Goal: Task Accomplishment & Management: Use online tool/utility

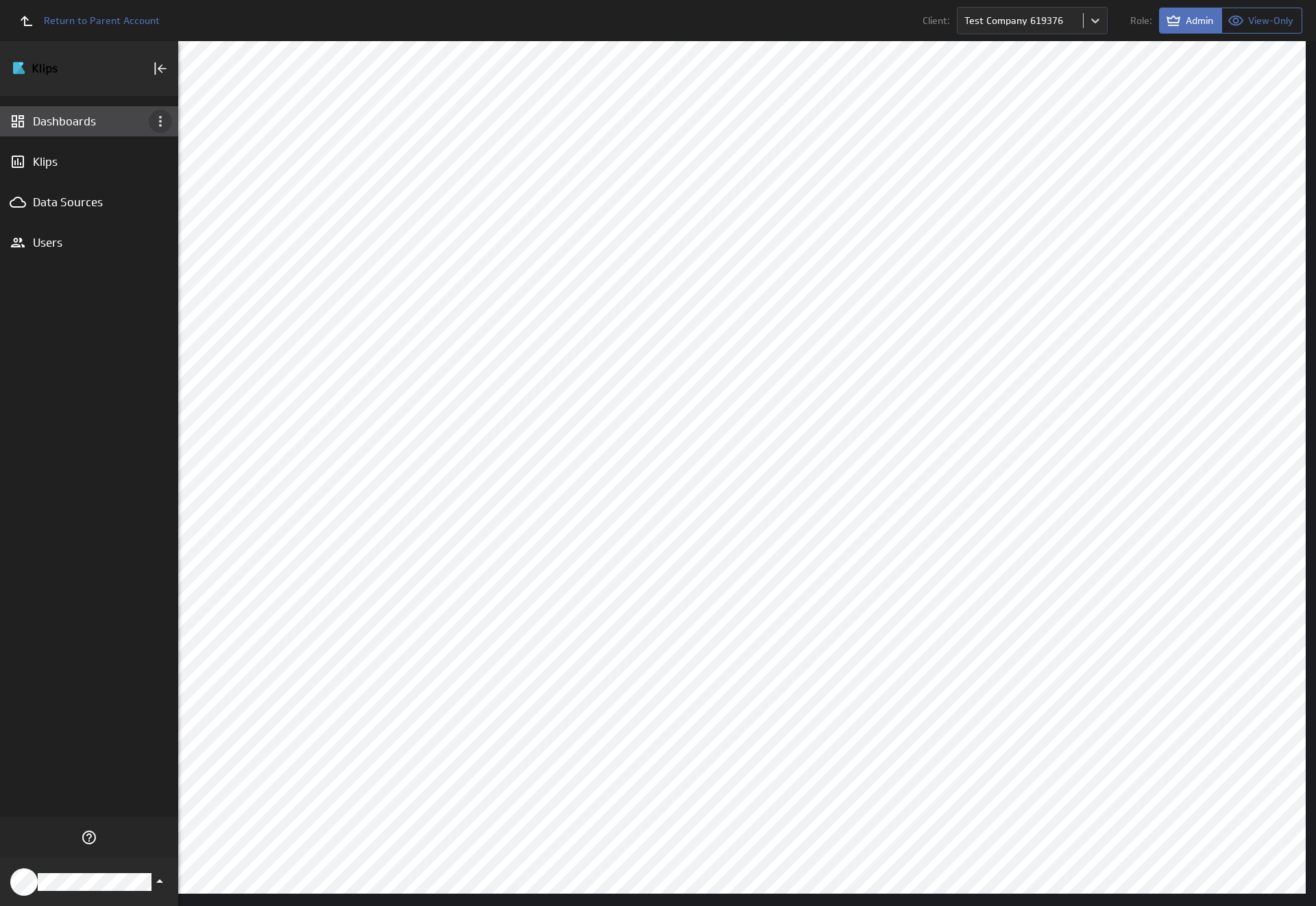
click at [160, 122] on icon "Dashboard menu" at bounding box center [161, 121] width 3 height 11
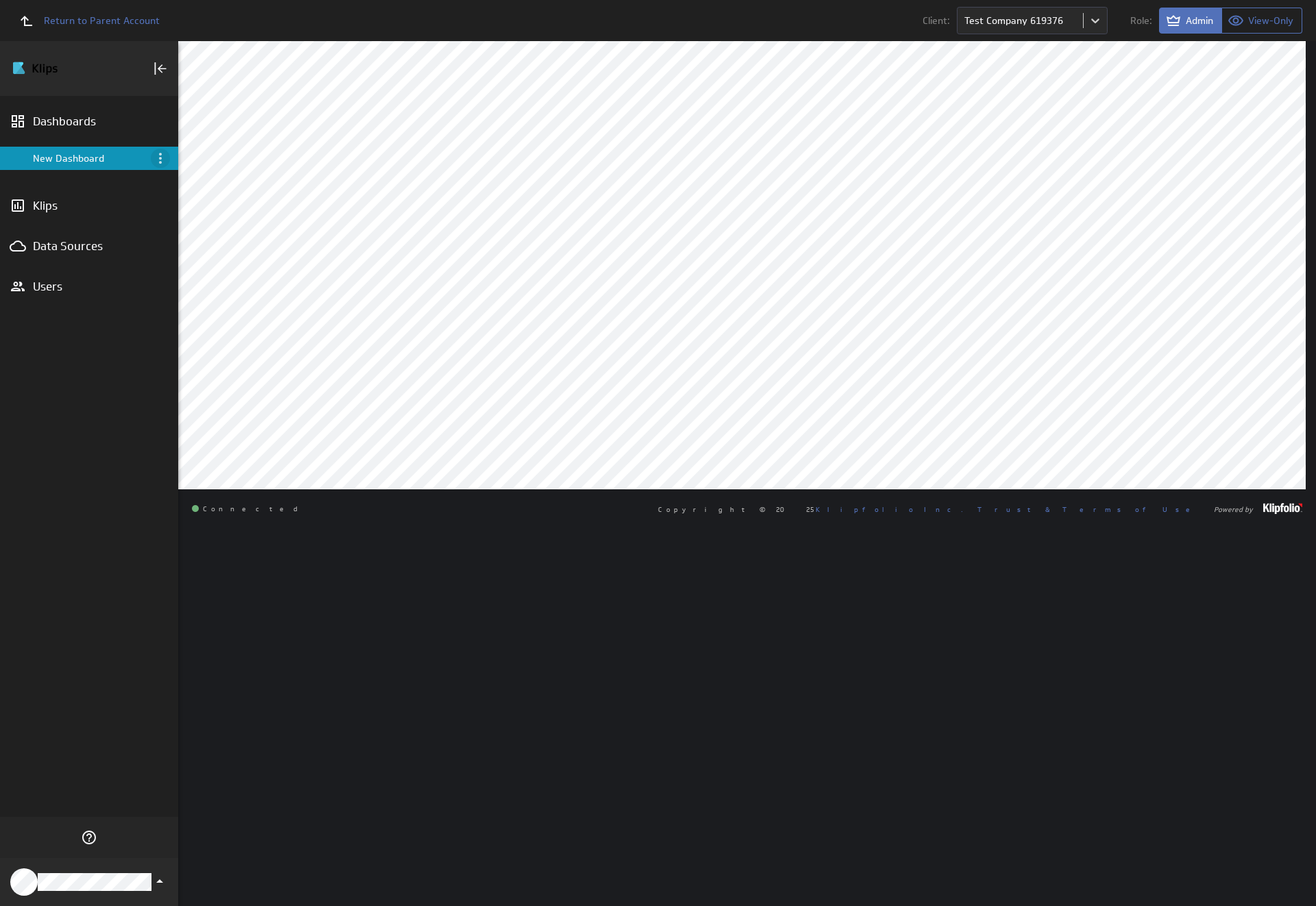
click at [160, 159] on icon "Menu" at bounding box center [161, 158] width 3 height 11
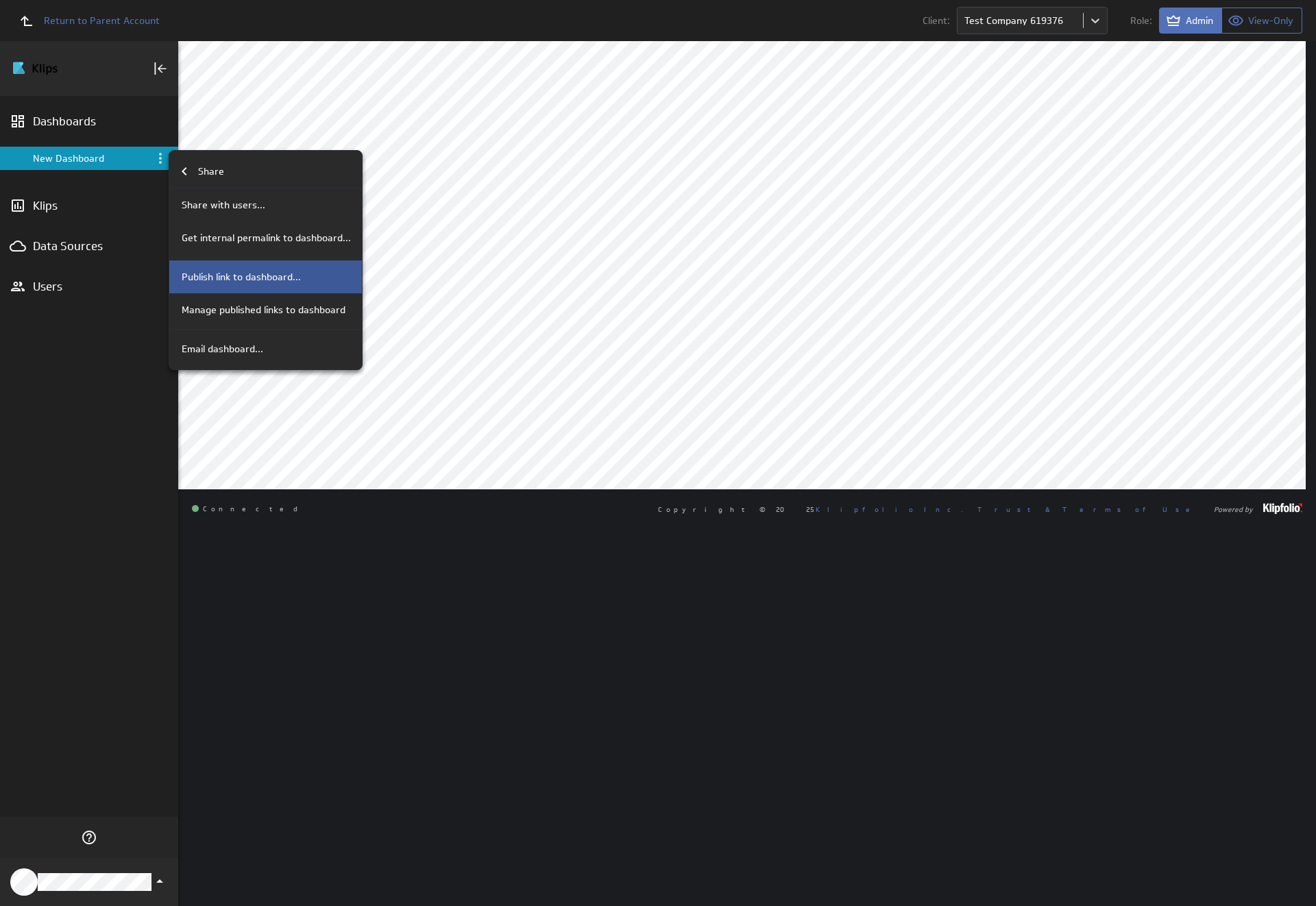
click at [264, 277] on p "Publish link to dashboard..." at bounding box center [241, 277] width 120 height 14
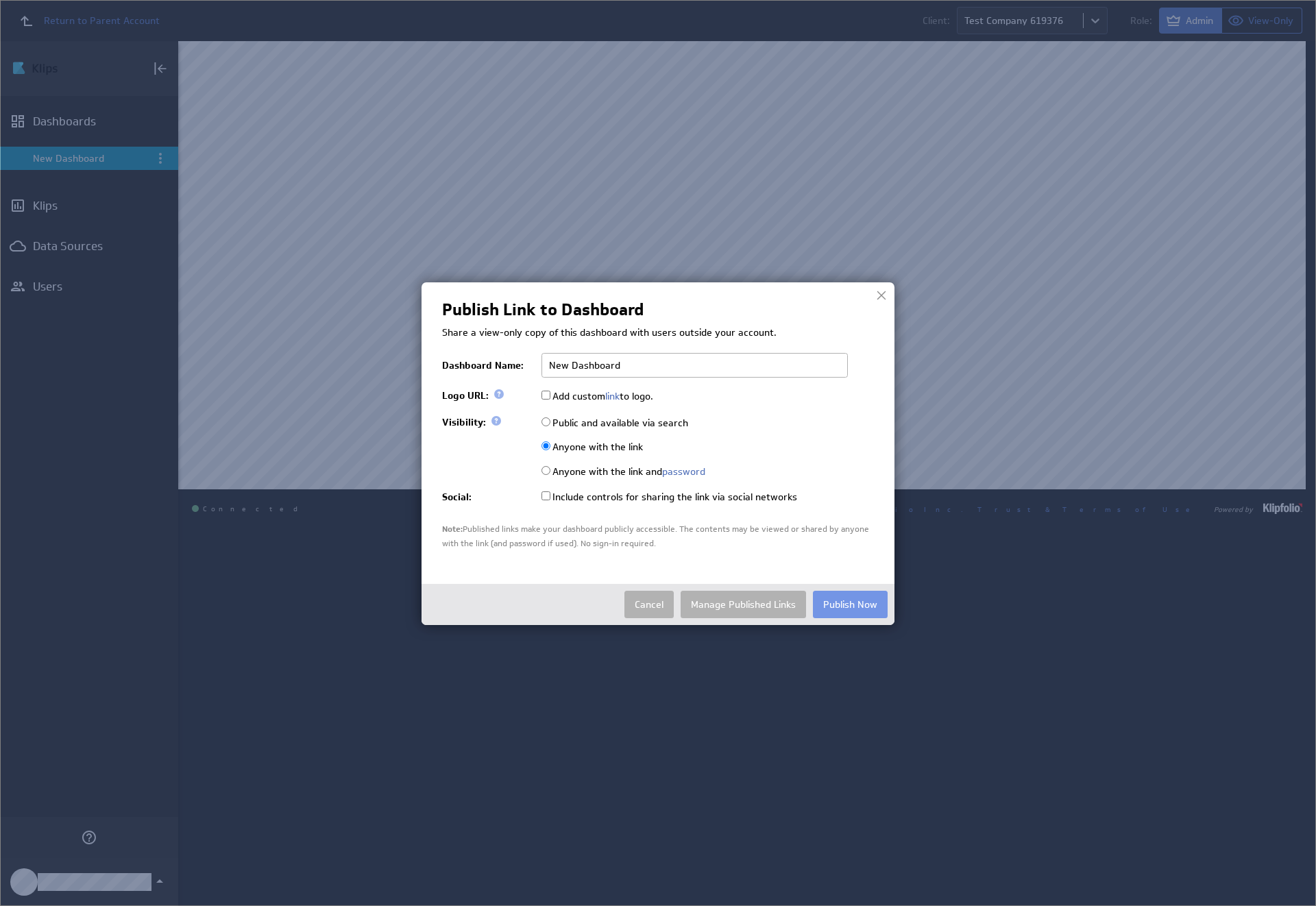
click at [546, 421] on input "Public and available via search" at bounding box center [546, 422] width 9 height 9
radio input "true"
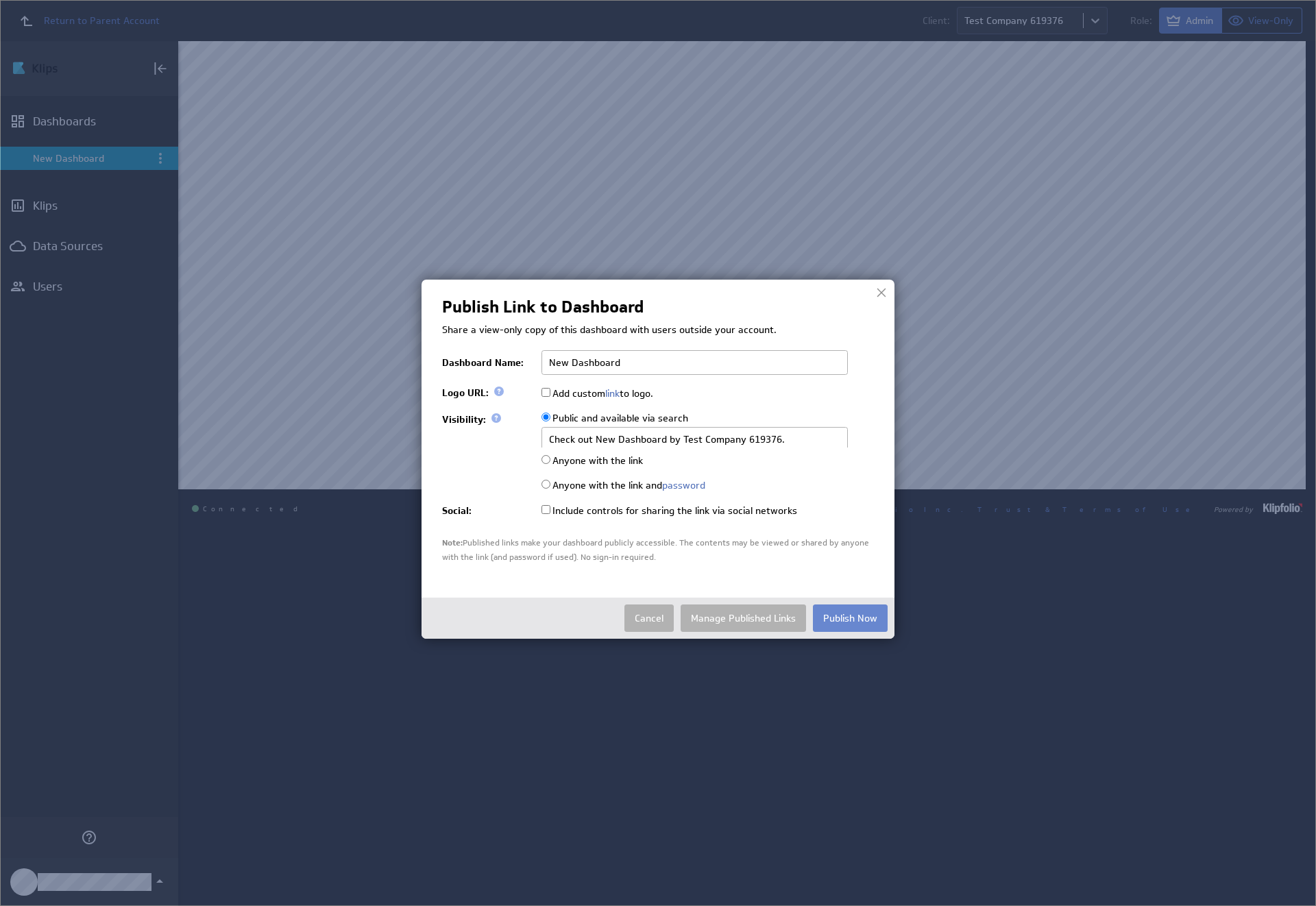
click at [850, 624] on button "Publish Now" at bounding box center [850, 618] width 75 height 28
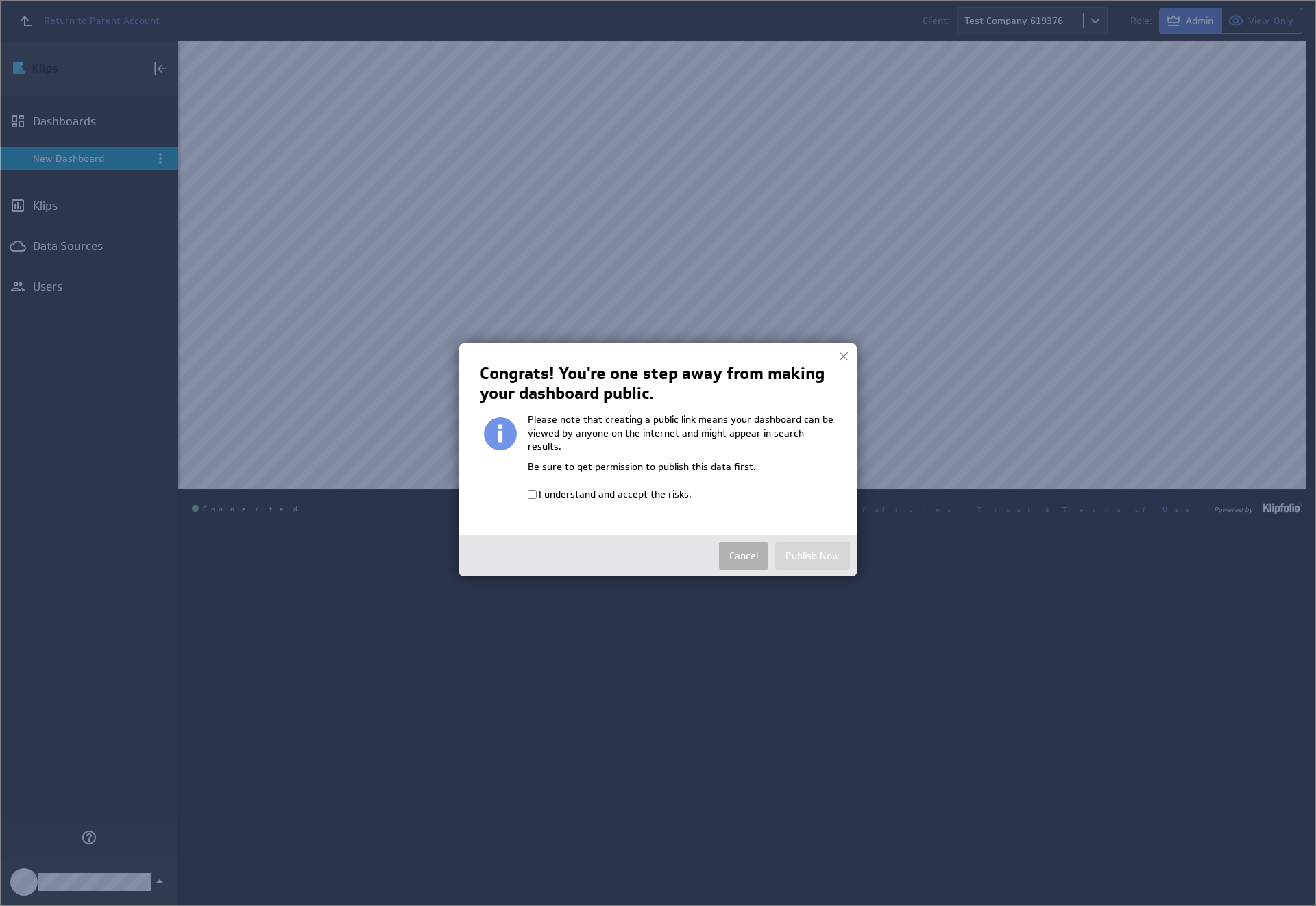
click at [532, 490] on input "I understand and accept the risks." at bounding box center [532, 494] width 9 height 9
checkbox input "true"
click at [812, 542] on button "Publish Now" at bounding box center [812, 555] width 75 height 28
